Goal: Complete application form

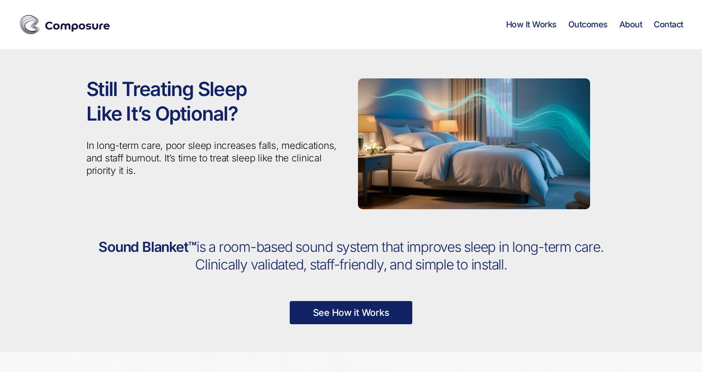
click at [341, 312] on link "See How it Works" at bounding box center [351, 312] width 123 height 23
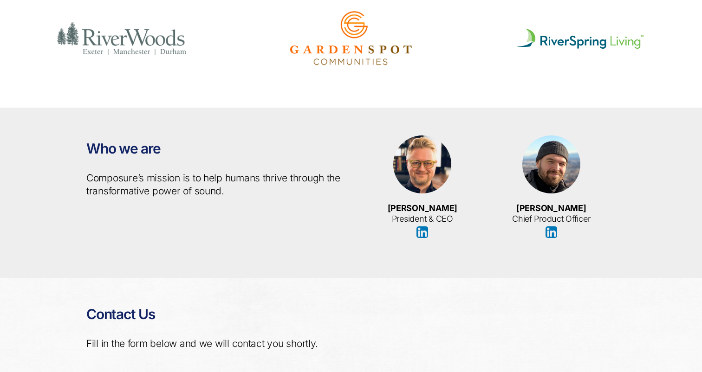
scroll to position [2072, 0]
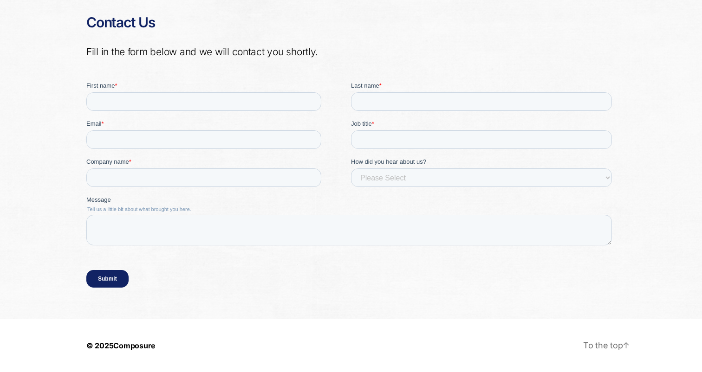
click at [110, 271] on input "Submit" at bounding box center [107, 279] width 42 height 18
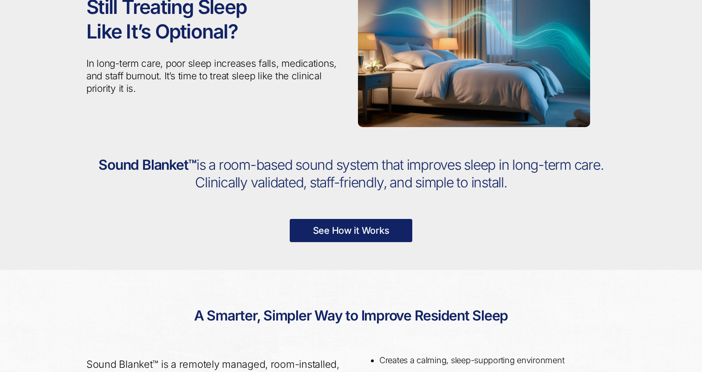
scroll to position [0, 0]
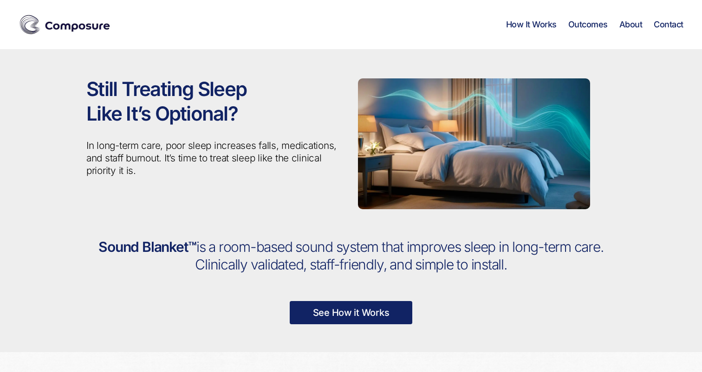
click at [540, 27] on link "How It Works" at bounding box center [531, 24] width 51 height 10
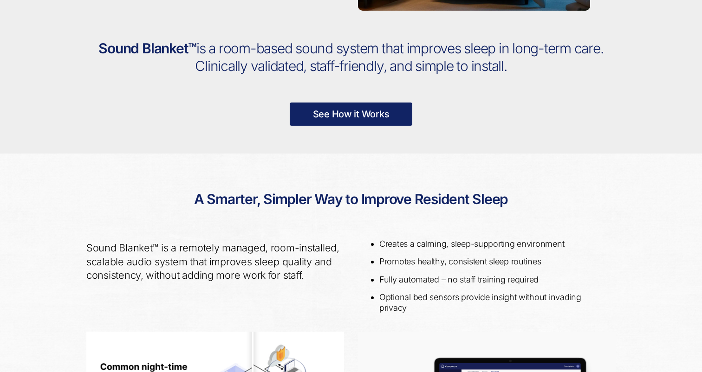
click at [334, 123] on link "See How it Works" at bounding box center [351, 114] width 123 height 23
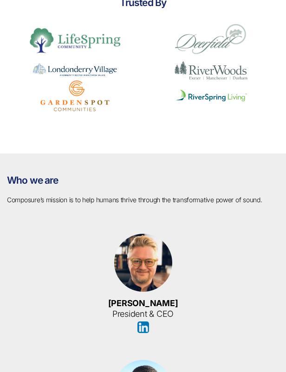
scroll to position [2130, 0]
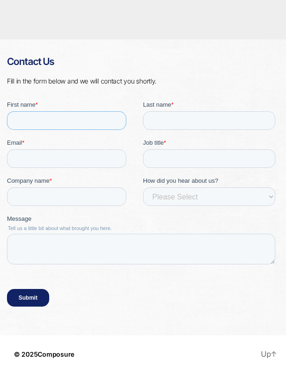
click at [57, 118] on input "First name *" at bounding box center [66, 120] width 119 height 19
type input "Test"
type input "T"
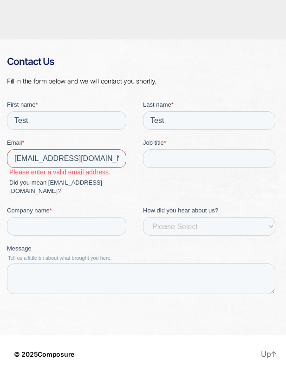
type input "test@tets.com"
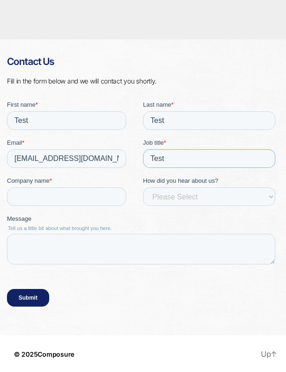
type input "Test"
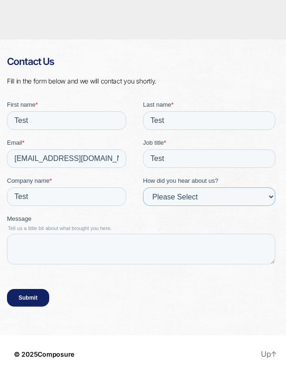
click at [156, 195] on select "Please Select Event, webinar or podcast Partner Referral Friend/colleague Inter…" at bounding box center [209, 196] width 132 height 19
select select "Prof Referral"
click at [143, 187] on select "Please Select Event, webinar or podcast Partner Referral Friend/colleague Inter…" at bounding box center [209, 196] width 132 height 19
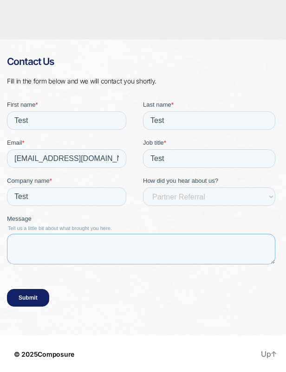
click at [91, 247] on textarea "Message" at bounding box center [141, 249] width 268 height 31
type textarea "Test"
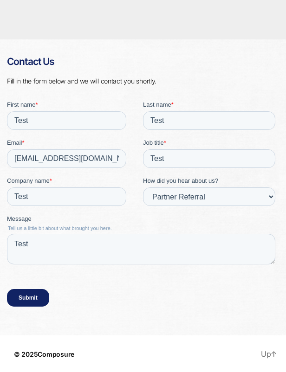
click at [25, 297] on input "Submit" at bounding box center [28, 298] width 42 height 18
